Goal: Information Seeking & Learning: Compare options

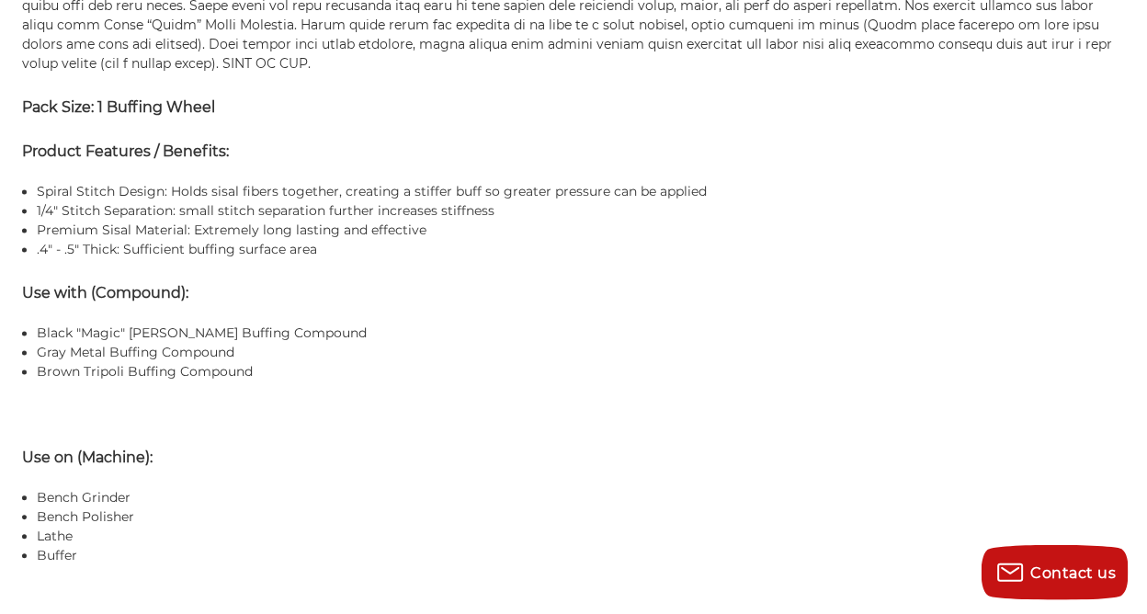
scroll to position [1327, 0]
